Goal: Find contact information: Find contact information

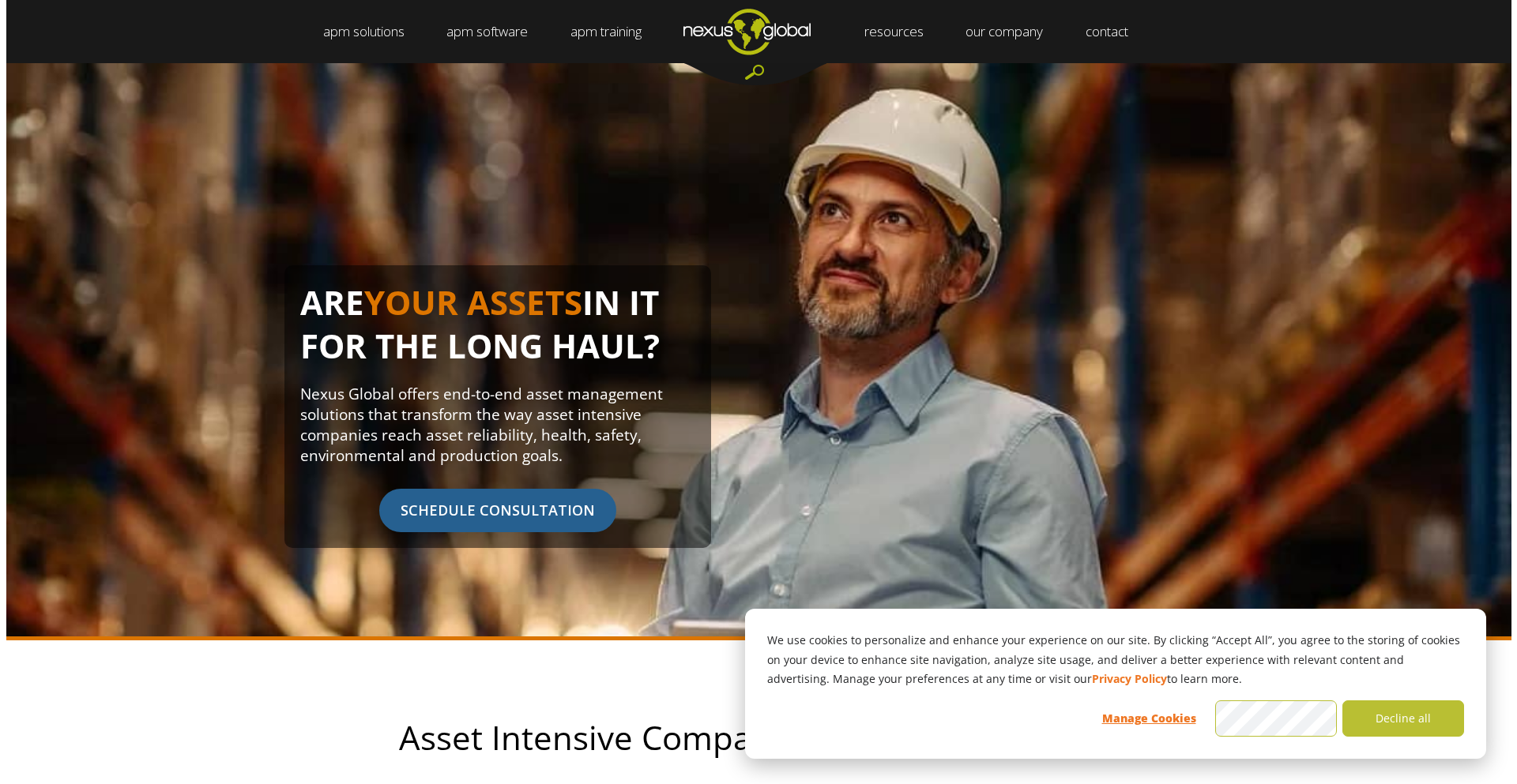
scroll to position [5638, 0]
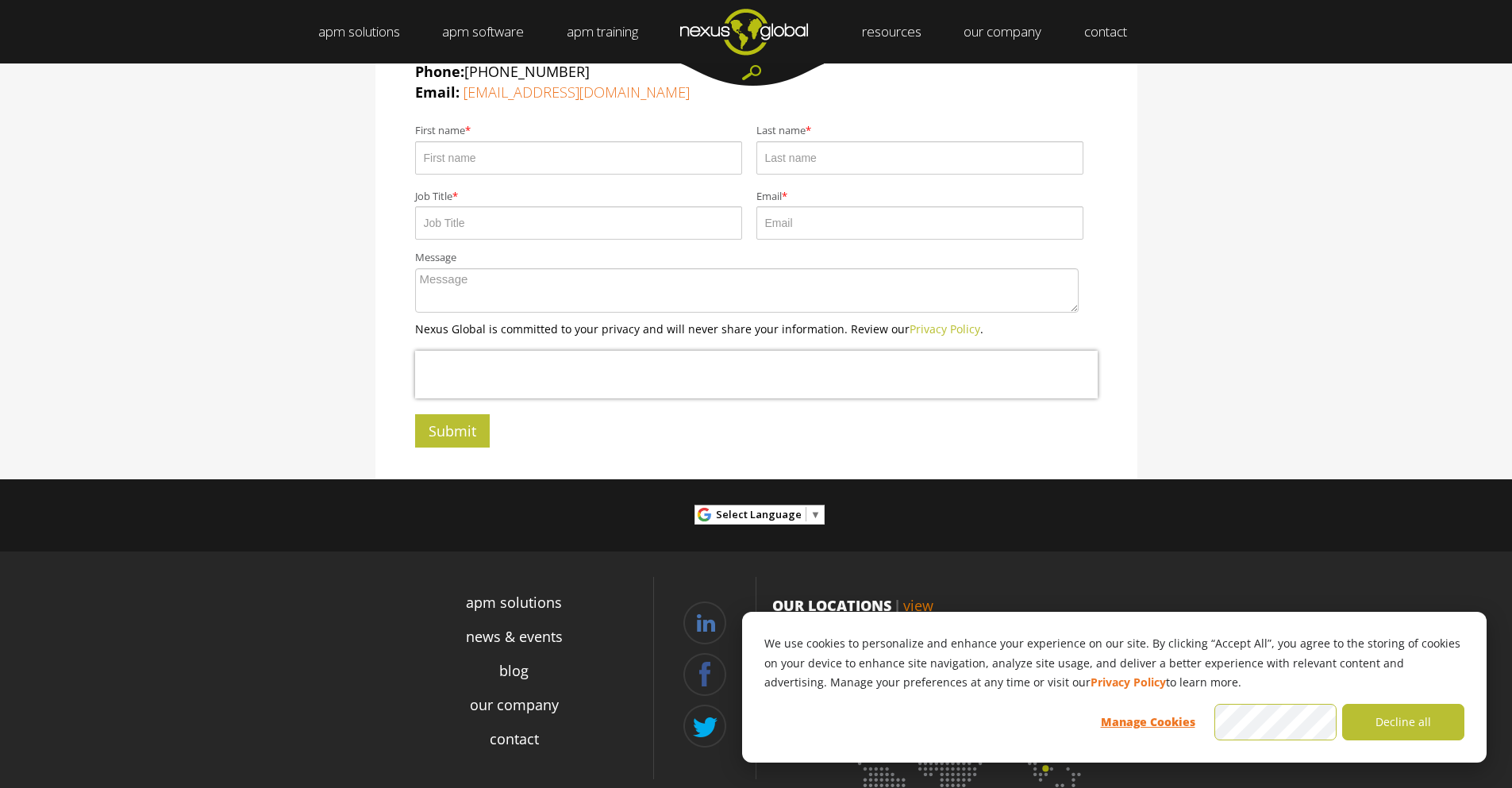
scroll to position [441, 0]
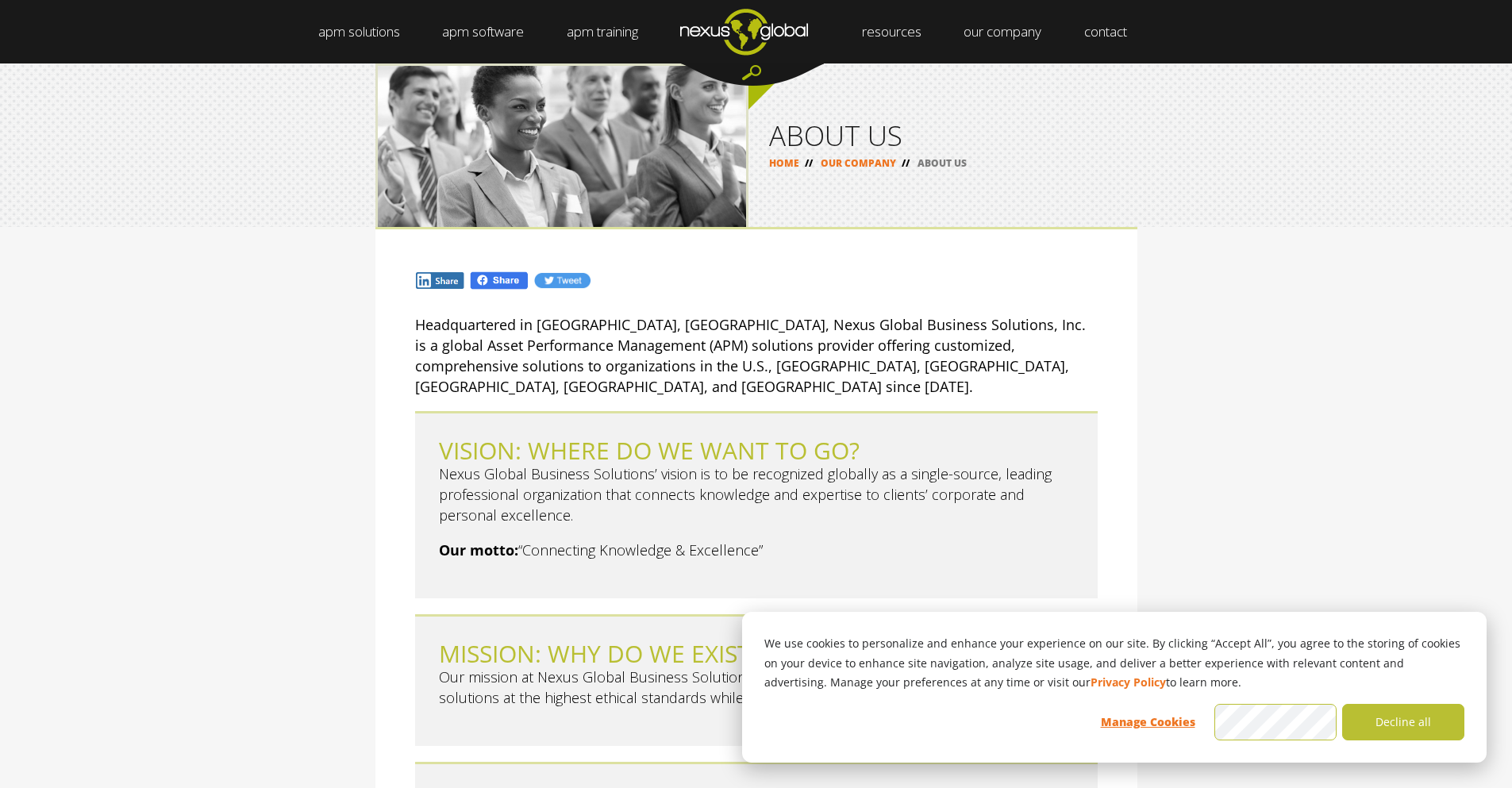
scroll to position [1716, 0]
